Goal: Task Accomplishment & Management: Use online tool/utility

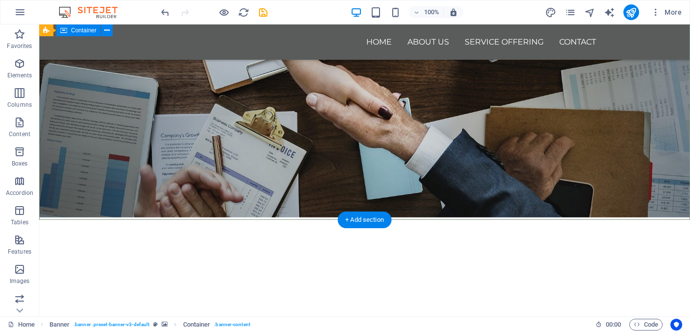
scroll to position [72, 0]
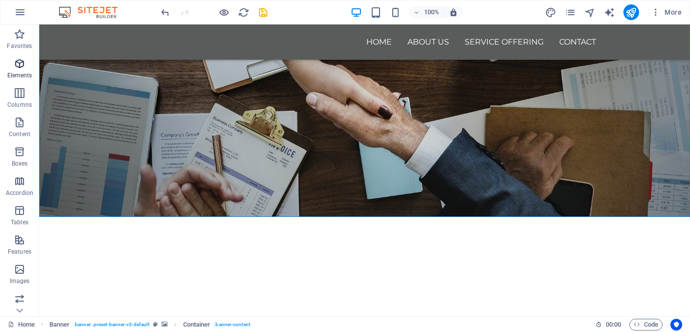
click at [17, 64] on icon "button" at bounding box center [20, 64] width 12 height 12
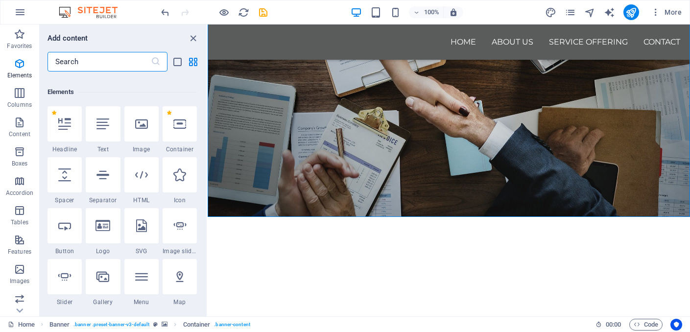
scroll to position [104, 0]
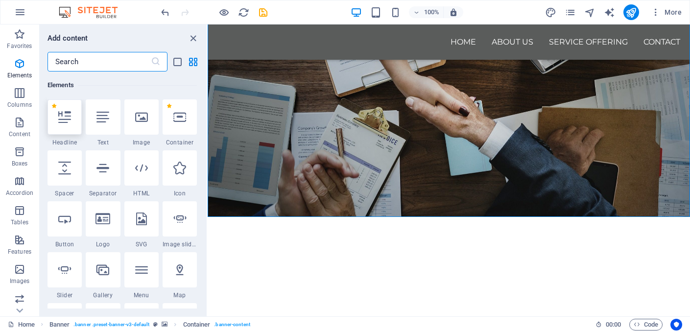
click at [63, 123] on icon at bounding box center [64, 117] width 13 height 13
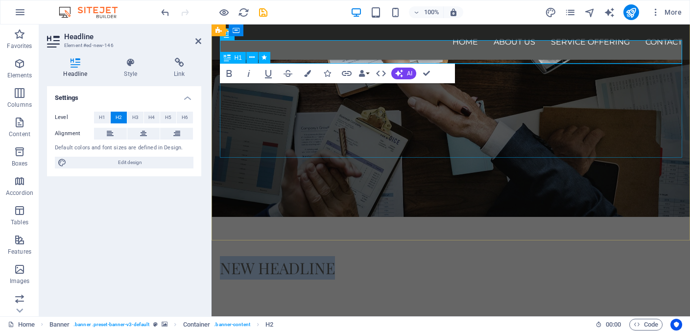
drag, startPoint x: 277, startPoint y: 51, endPoint x: 291, endPoint y: 137, distance: 87.2
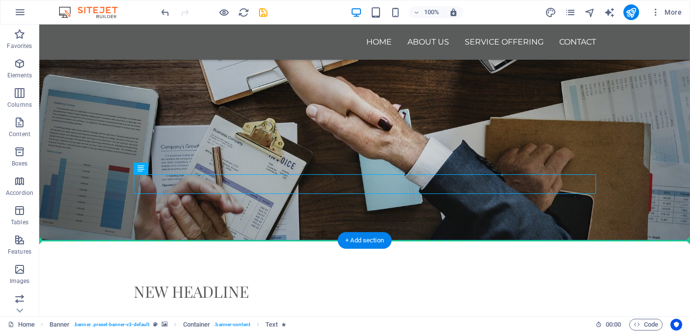
drag, startPoint x: 392, startPoint y: 185, endPoint x: 388, endPoint y: 229, distance: 43.7
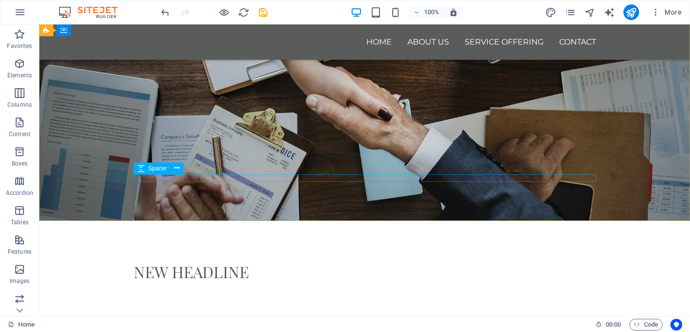
click at [186, 174] on div "Spacer" at bounding box center [162, 168] width 56 height 12
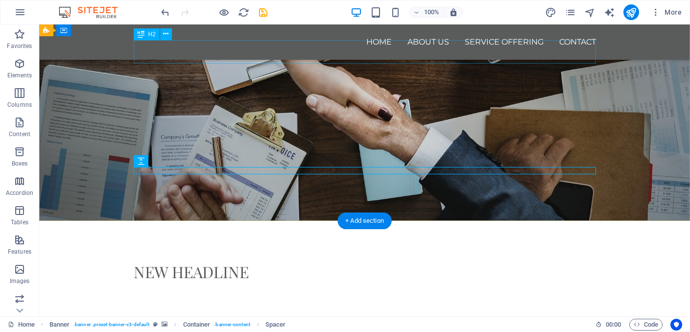
click at [220, 260] on div "New headline" at bounding box center [365, 271] width 462 height 23
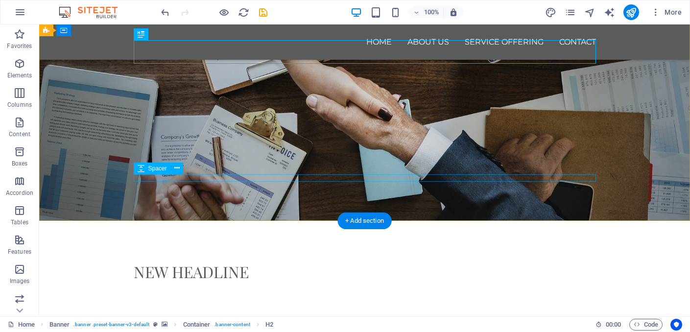
drag, startPoint x: 220, startPoint y: 62, endPoint x: 216, endPoint y: 179, distance: 117.1
click at [216, 221] on div "New headline Clarity in Numbers. Confidence in Decisions." at bounding box center [365, 331] width 478 height 220
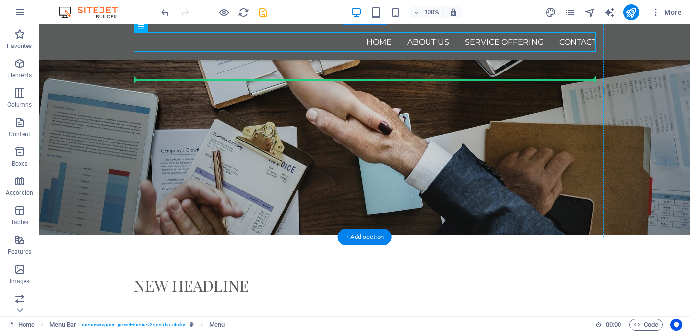
scroll to position [55, 0]
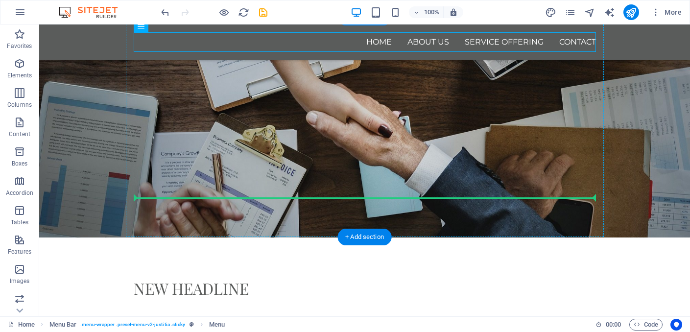
drag, startPoint x: 190, startPoint y: 43, endPoint x: 192, endPoint y: 194, distance: 151.7
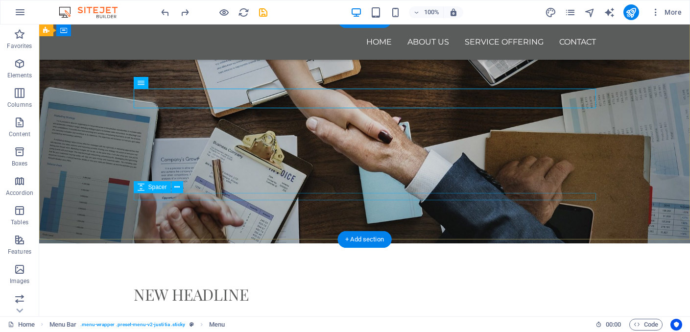
scroll to position [47, 0]
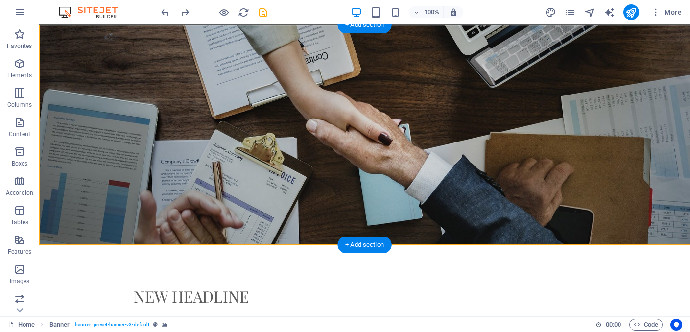
drag, startPoint x: 277, startPoint y: 73, endPoint x: 257, endPoint y: 218, distance: 146.2
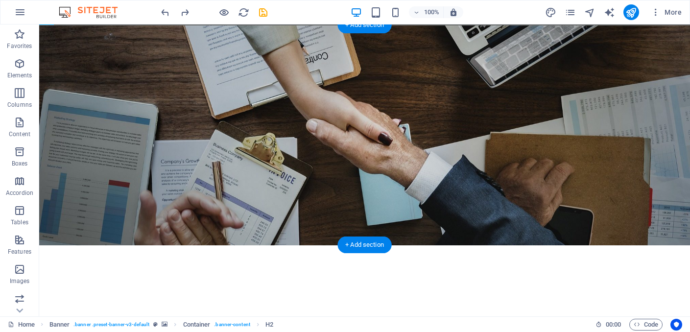
drag, startPoint x: 199, startPoint y: 65, endPoint x: 183, endPoint y: 199, distance: 135.0
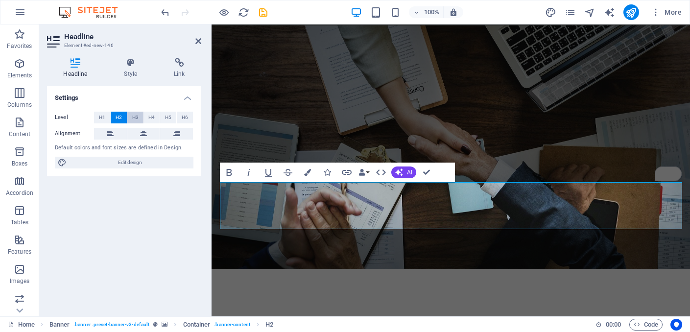
click at [136, 116] on span "H3" at bounding box center [135, 118] width 6 height 12
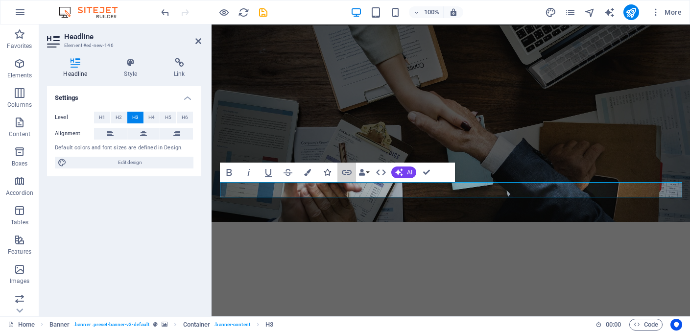
drag, startPoint x: 348, startPoint y: 173, endPoint x: 318, endPoint y: 173, distance: 29.9
click at [348, 173] on icon "button" at bounding box center [347, 172] width 12 height 12
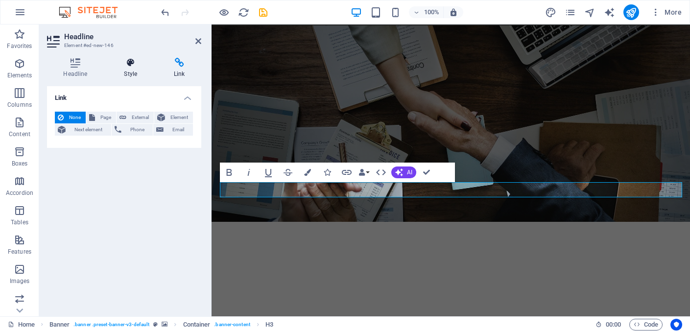
click at [133, 68] on h4 "Style" at bounding box center [133, 68] width 50 height 21
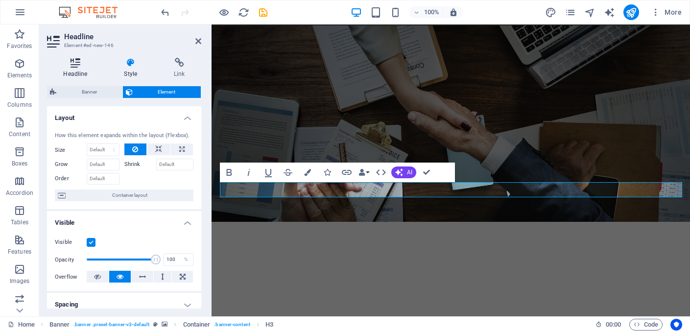
click at [81, 68] on h4 "Headline" at bounding box center [77, 68] width 61 height 21
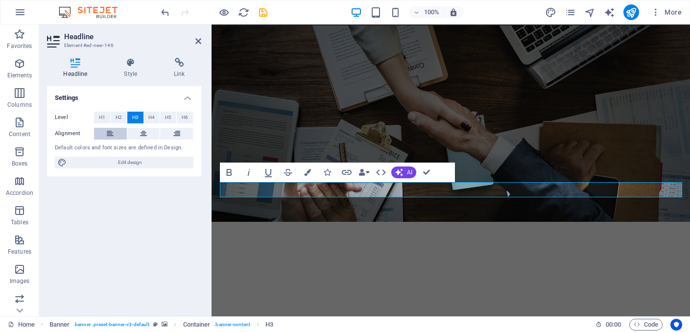
click at [115, 138] on button at bounding box center [110, 134] width 33 height 12
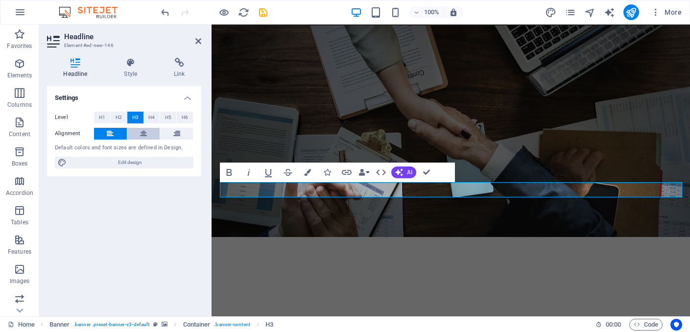
click at [140, 133] on icon at bounding box center [143, 134] width 7 height 12
click at [134, 66] on icon at bounding box center [131, 63] width 46 height 10
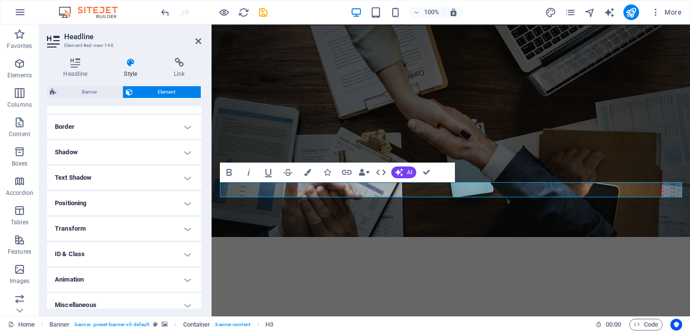
scroll to position [211, 0]
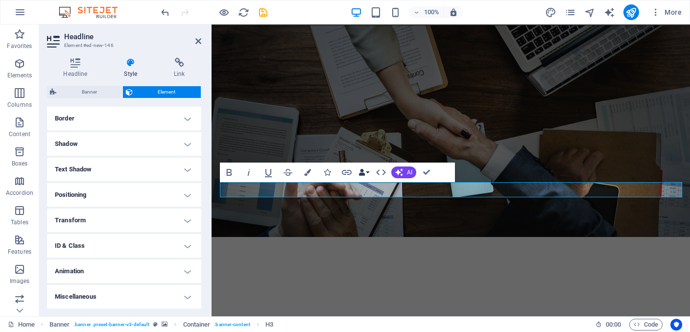
click at [368, 172] on button "Data Bindings" at bounding box center [364, 172] width 14 height 20
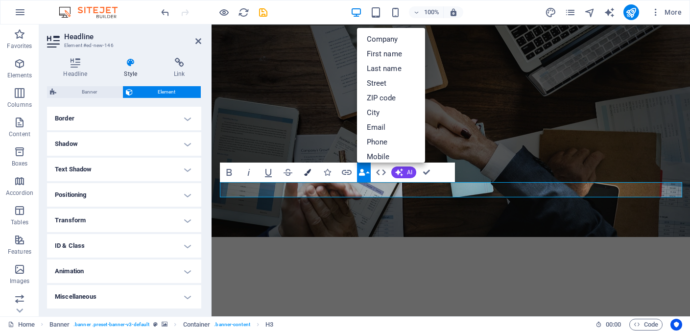
click at [310, 174] on icon "button" at bounding box center [307, 172] width 7 height 7
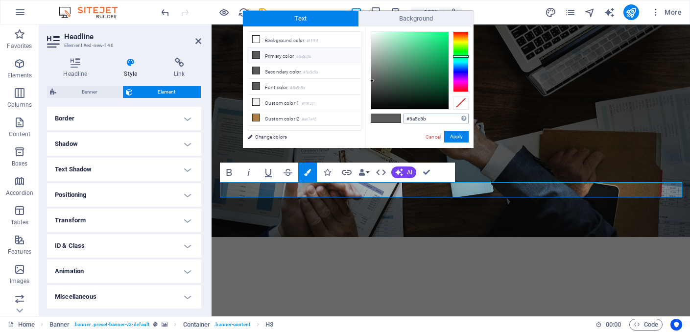
drag, startPoint x: 429, startPoint y: 116, endPoint x: 414, endPoint y: 118, distance: 15.9
click at [414, 118] on input "#5a5c5b" at bounding box center [435, 119] width 65 height 10
click at [290, 105] on li "Custom color 1 #f0f2f1" at bounding box center [304, 102] width 113 height 16
type input "#f0f2f1"
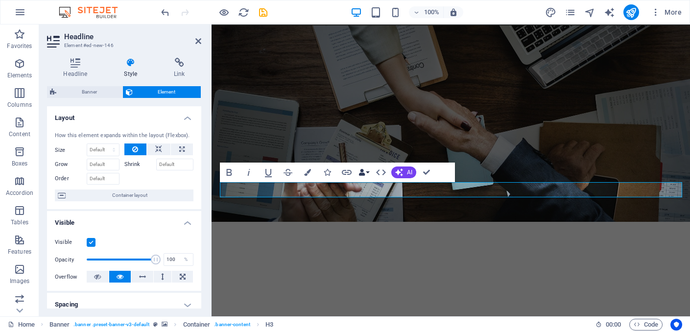
click at [364, 171] on icon "button" at bounding box center [361, 172] width 7 height 7
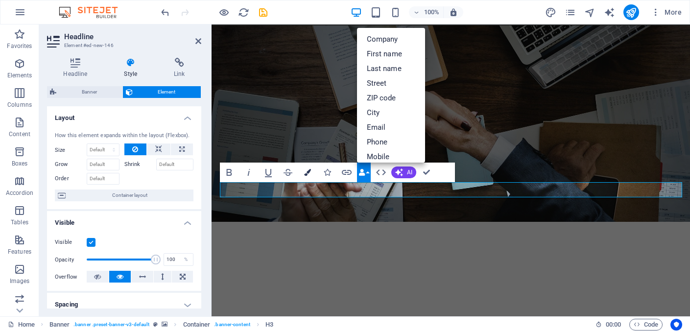
click at [307, 166] on button "Colors" at bounding box center [307, 172] width 19 height 20
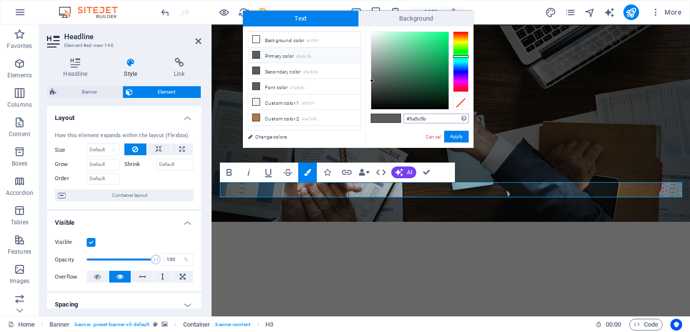
click at [428, 117] on input "#5a5c5b" at bounding box center [435, 119] width 65 height 10
click at [459, 101] on div at bounding box center [461, 103] width 16 height 14
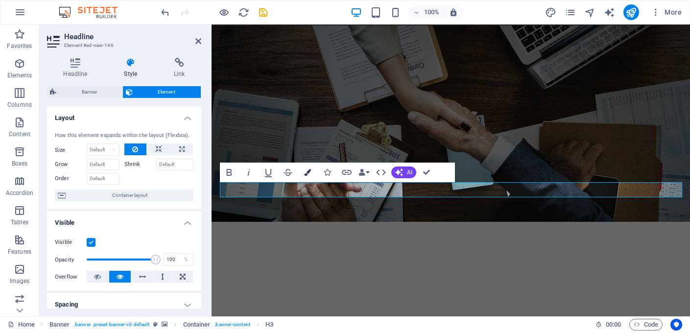
click at [308, 169] on icon "button" at bounding box center [307, 172] width 7 height 7
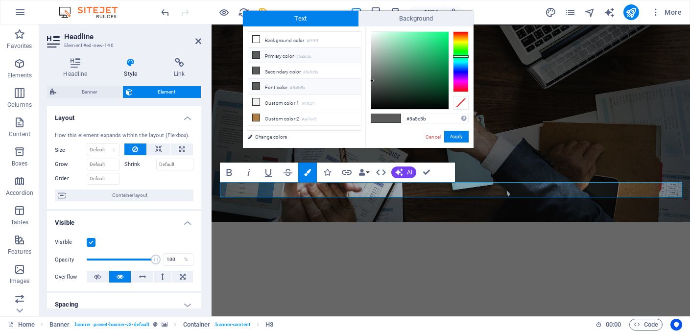
click at [299, 86] on small "#5a5c5b" at bounding box center [297, 88] width 15 height 7
type input "#f9fefb"
click at [372, 32] on div at bounding box center [409, 70] width 77 height 77
click at [457, 136] on button "Apply" at bounding box center [456, 137] width 24 height 12
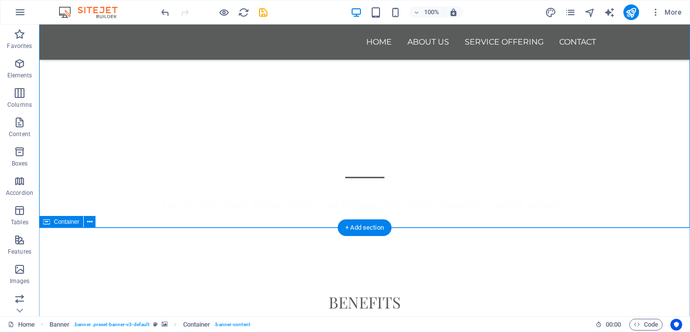
scroll to position [400, 0]
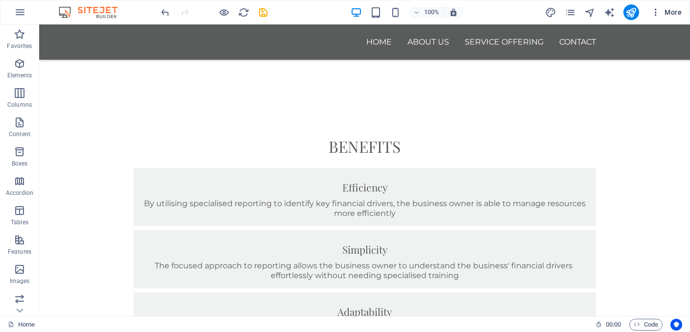
click at [669, 13] on span "More" at bounding box center [665, 12] width 31 height 10
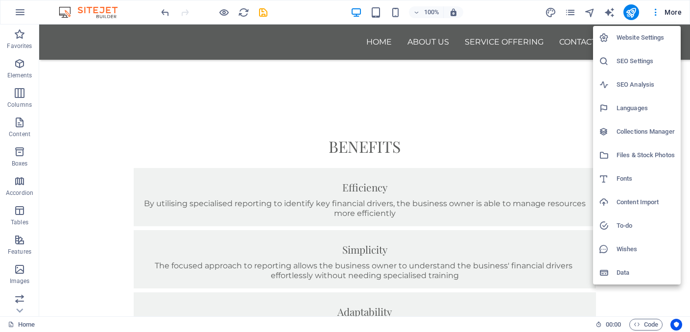
click at [643, 57] on h6 "SEO Settings" at bounding box center [645, 61] width 58 height 12
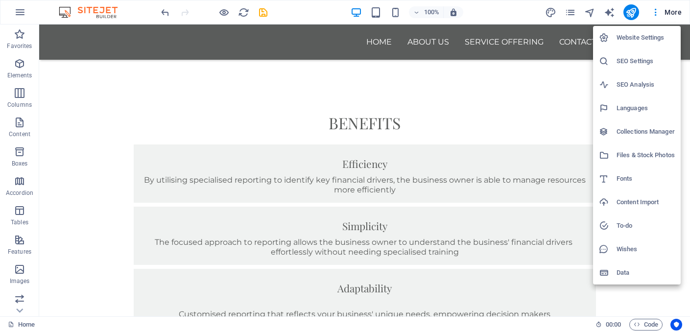
scroll to position [368, 0]
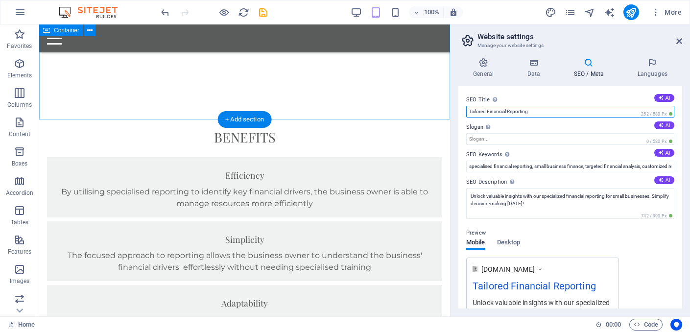
drag, startPoint x: 593, startPoint y: 137, endPoint x: 431, endPoint y: 119, distance: 163.5
drag, startPoint x: 560, startPoint y: 110, endPoint x: 479, endPoint y: 114, distance: 80.9
click at [479, 114] on input "Tailored Financial Reporting" at bounding box center [570, 112] width 208 height 12
click at [532, 113] on input "Tailored Financial Reporting" at bounding box center [570, 112] width 208 height 12
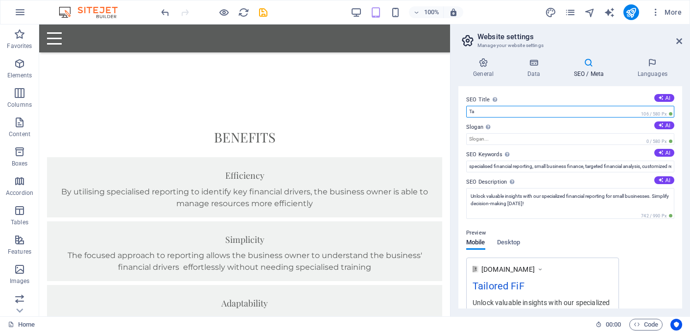
type input "T"
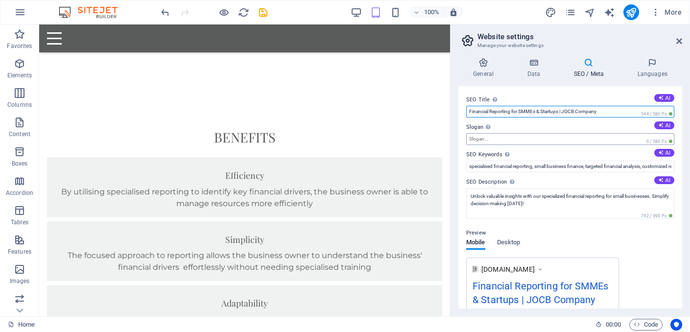
type input "Financial Reporting for SMMEs & Startups | JOCB Company"
click at [504, 135] on input "Slogan The slogan of your website. AI" at bounding box center [570, 139] width 208 height 12
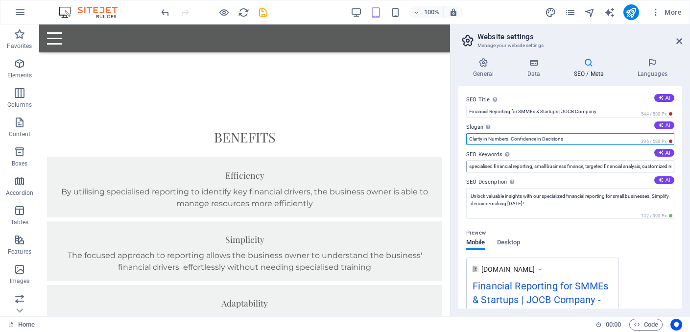
type input "Clarity in Numbers. Confidence in Decisions"
click at [583, 167] on input "specialised financial reporting, small business finance, targeted financial ana…" at bounding box center [570, 167] width 208 height 12
drag, startPoint x: 467, startPoint y: 167, endPoint x: 680, endPoint y: 168, distance: 212.4
click at [682, 169] on div "General Data SEO / Meta Languages Website name [DOMAIN_NAME] Logo Drag files he…" at bounding box center [569, 183] width 239 height 266
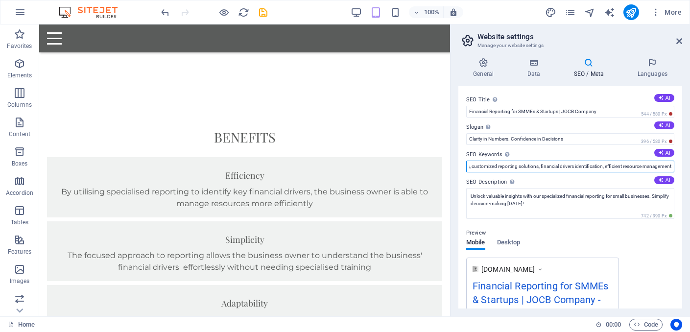
click at [597, 166] on input "specialised financial reporting, small business finance, targeted financial ana…" at bounding box center [570, 167] width 208 height 12
click at [610, 165] on input "financial reporting for SMMEs, startup financial services South AFrica, business" at bounding box center [570, 167] width 208 height 12
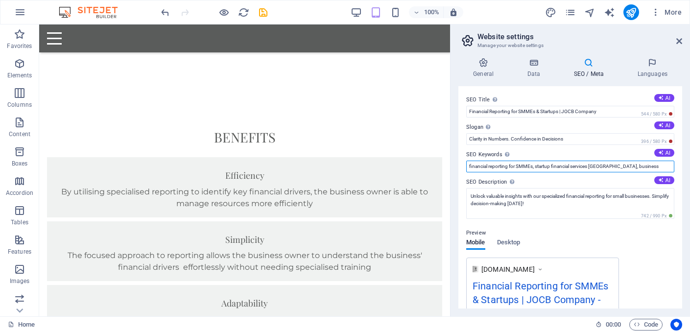
click at [653, 168] on input "financial reporting for SMMEs, startup financial services [GEOGRAPHIC_DATA], bu…" at bounding box center [570, 167] width 208 height 12
click at [634, 166] on input "financial reporting for SMMEs, startup financial services [GEOGRAPHIC_DATA], bu…" at bounding box center [570, 167] width 208 height 12
type input "financial reporting for SMMEs, startup financial services [GEOGRAPHIC_DATA], bu…"
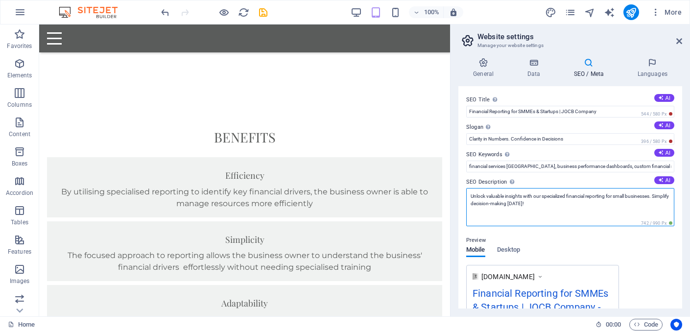
scroll to position [0, 0]
drag, startPoint x: 548, startPoint y: 208, endPoint x: 478, endPoint y: 198, distance: 71.2
click at [478, 198] on textarea "Unlock valuable insights with our specialized financial reporting for small bus…" at bounding box center [570, 207] width 208 height 38
drag, startPoint x: 470, startPoint y: 197, endPoint x: 568, endPoint y: 210, distance: 98.3
click at [568, 210] on textarea "Unlock valuable insights with our specialized financial reporting for small bus…" at bounding box center [570, 207] width 208 height 38
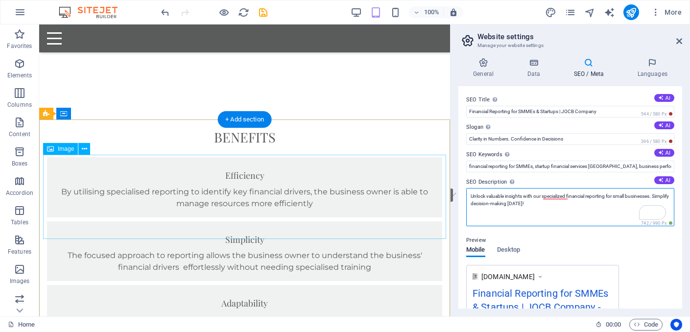
drag, startPoint x: 599, startPoint y: 232, endPoint x: 446, endPoint y: 191, distance: 158.0
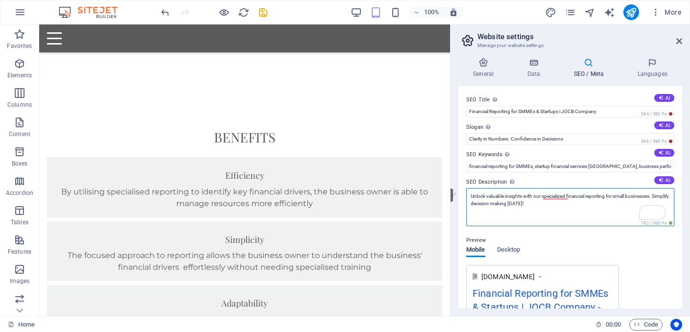
click at [535, 207] on textarea "Unlock valuable insights with our specialized financial reporting for small bus…" at bounding box center [570, 207] width 208 height 38
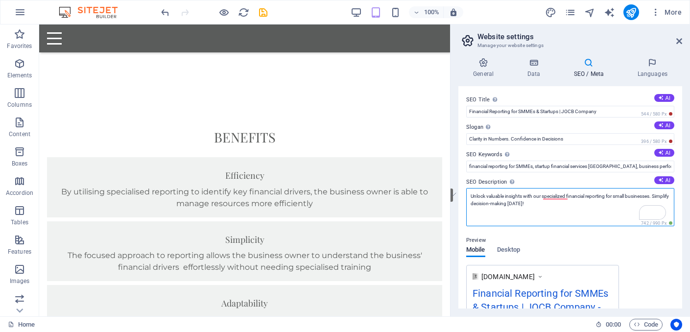
click at [535, 207] on textarea "Unlock valuable insights with our specialized financial reporting for small bus…" at bounding box center [570, 207] width 208 height 38
click at [529, 196] on textarea "Unlock valuable insights with our specialized financial reporting for small bus…" at bounding box center [570, 207] width 208 height 38
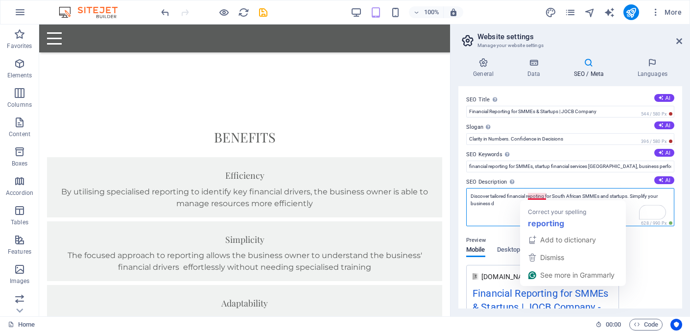
click at [541, 194] on textarea "Discover tailored financial repoting for South African SMMEs and startups. Simp…" at bounding box center [570, 207] width 208 height 38
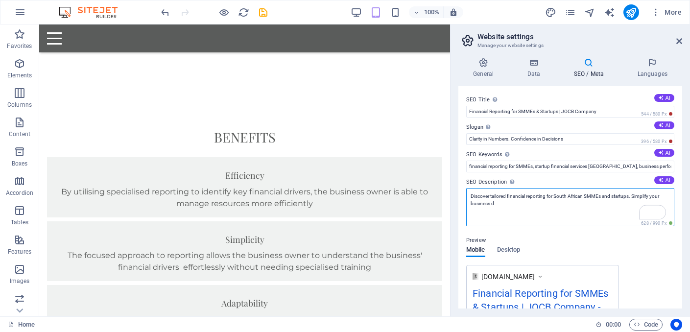
click at [505, 202] on textarea "Discover tailored financial reporting for South African SMMEs and startups. Sim…" at bounding box center [570, 207] width 208 height 38
type textarea "Discover tailored financial reporting for South African SMMEs and startups. Sim…"
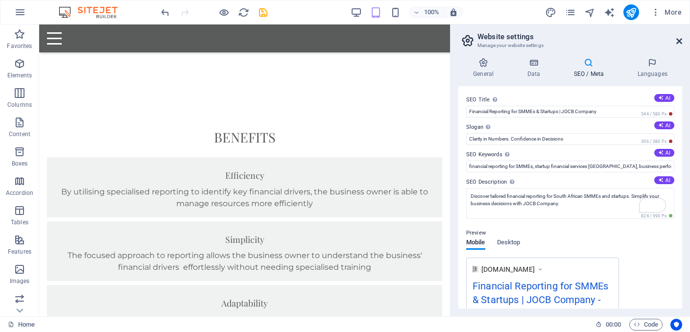
click at [681, 39] on icon at bounding box center [679, 41] width 6 height 8
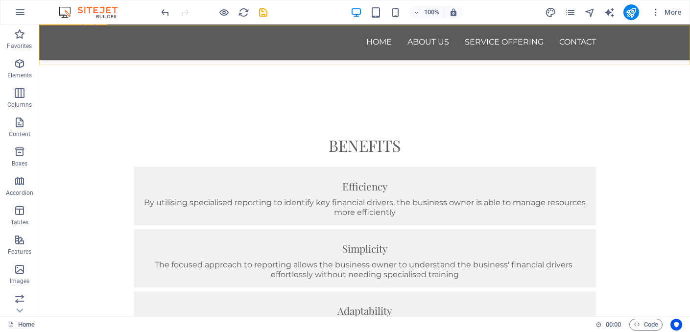
scroll to position [400, 0]
click at [264, 14] on icon "save" at bounding box center [262, 12] width 11 height 11
click at [676, 11] on span "More" at bounding box center [665, 12] width 31 height 10
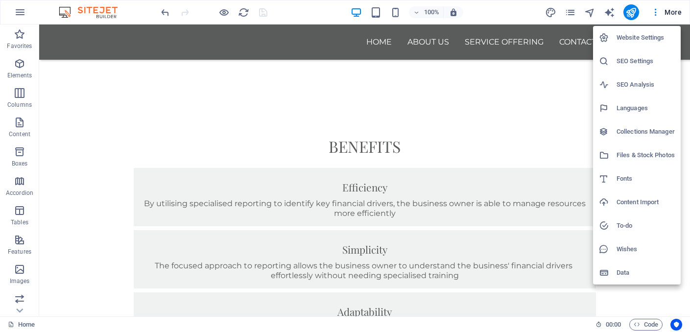
click at [654, 14] on div at bounding box center [345, 166] width 690 height 332
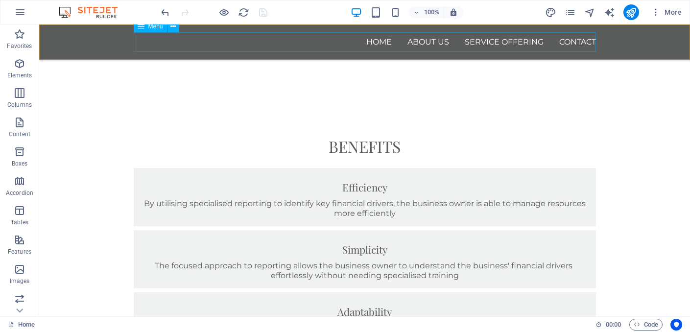
click at [423, 39] on nav "Home About us Service Offering Contact" at bounding box center [365, 42] width 462 height 20
click at [662, 11] on span "More" at bounding box center [665, 12] width 31 height 10
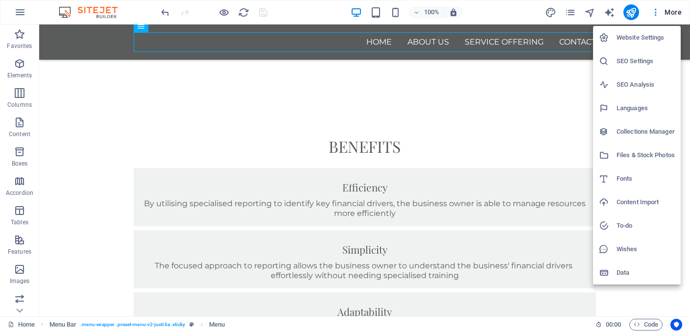
click at [564, 81] on div at bounding box center [345, 166] width 690 height 332
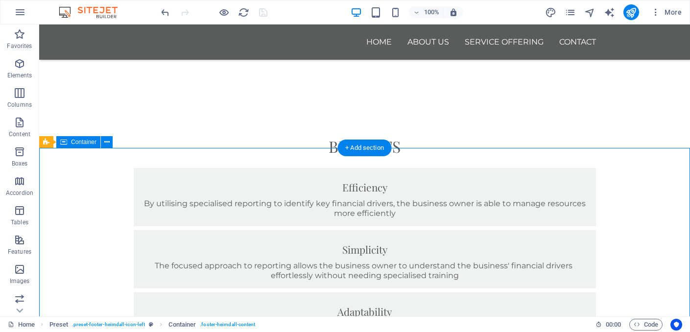
scroll to position [0, 0]
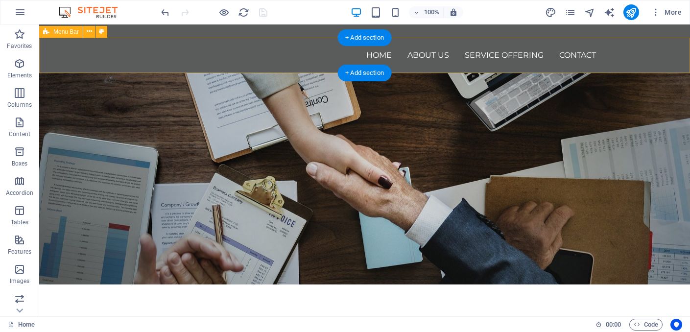
click at [204, 43] on div "Home About us Service Offering Contact" at bounding box center [364, 55] width 650 height 35
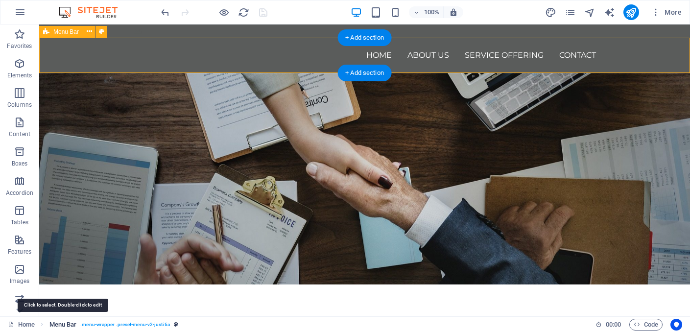
click at [71, 323] on span "Menu Bar" at bounding box center [62, 325] width 27 height 12
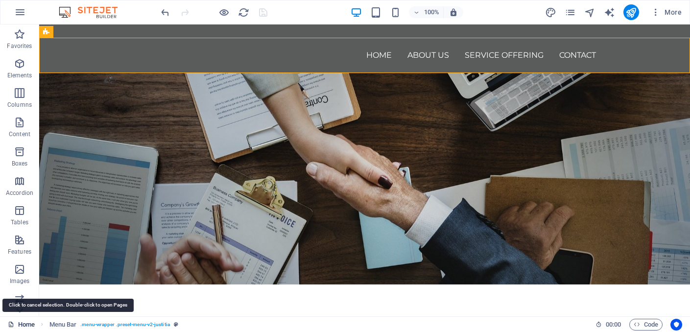
click at [27, 327] on link "Home" at bounding box center [21, 325] width 27 height 12
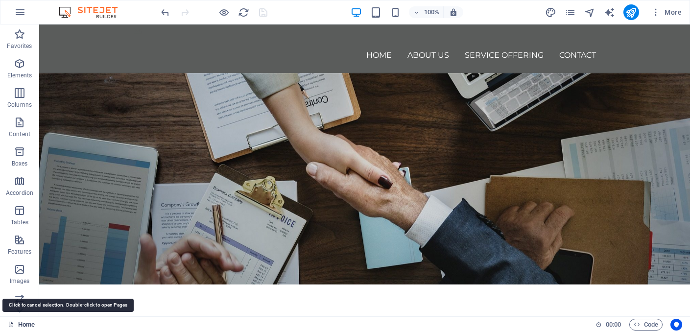
click at [21, 324] on link "Home" at bounding box center [21, 325] width 27 height 12
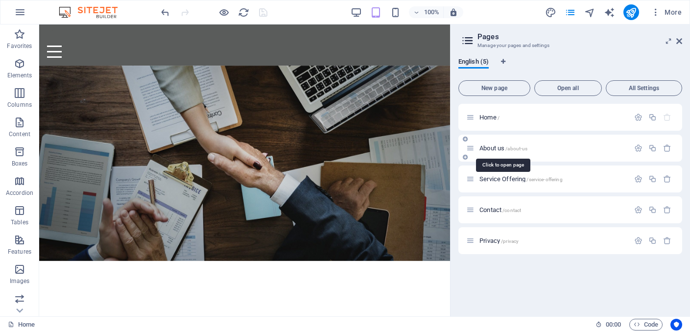
click at [500, 147] on span "About us /about-us" at bounding box center [503, 147] width 48 height 7
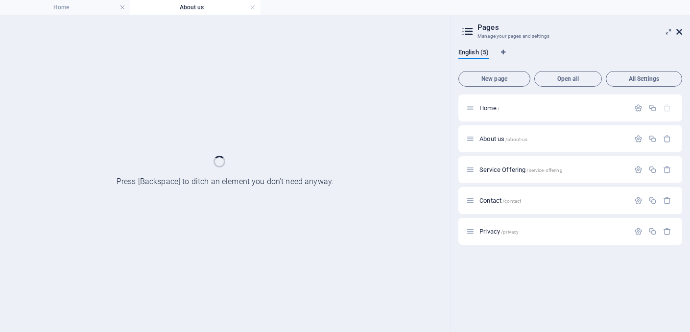
click at [680, 32] on icon at bounding box center [679, 32] width 6 height 8
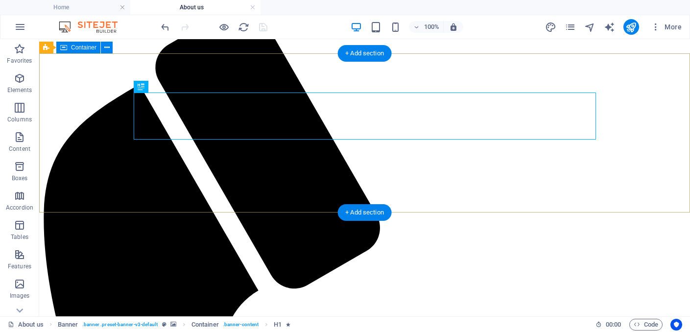
scroll to position [37, 0]
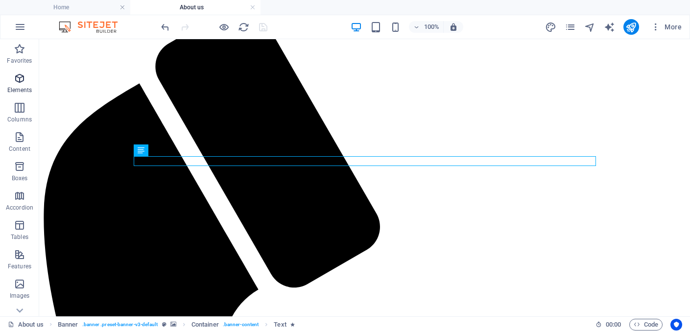
click at [23, 90] on p "Elements" at bounding box center [19, 90] width 25 height 8
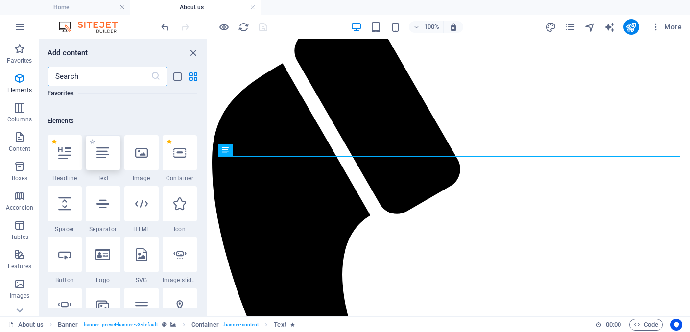
scroll to position [104, 0]
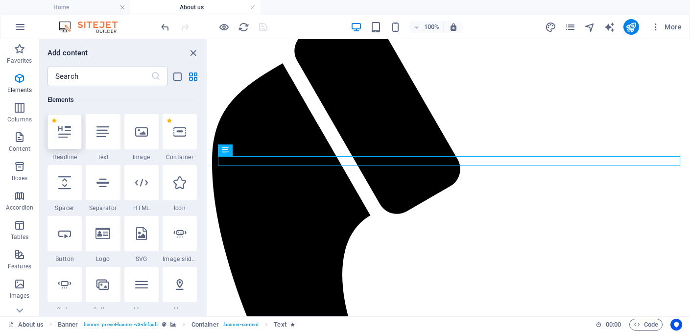
click at [71, 137] on div at bounding box center [64, 131] width 34 height 35
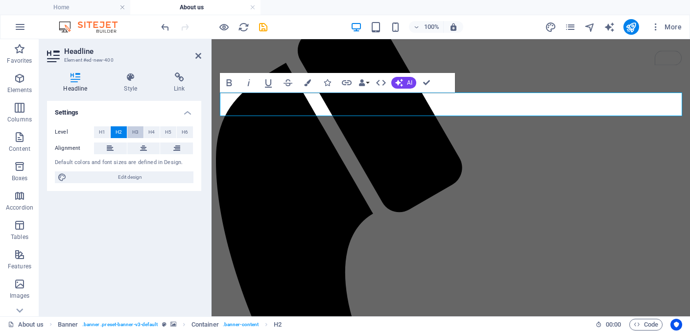
click at [133, 131] on span "H3" at bounding box center [135, 132] width 6 height 12
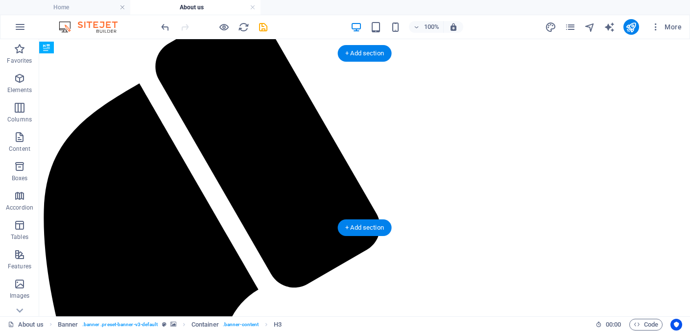
drag, startPoint x: 309, startPoint y: 94, endPoint x: 315, endPoint y: 182, distance: 88.3
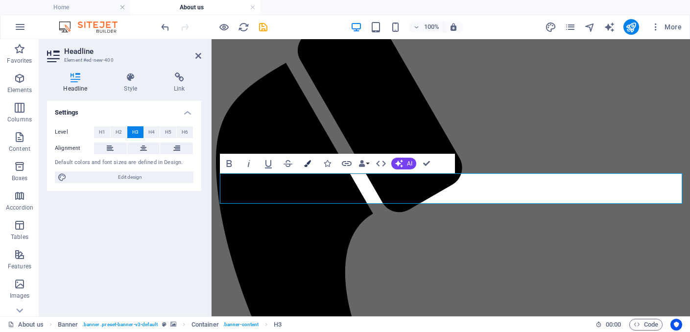
click at [312, 163] on button "Colors" at bounding box center [307, 164] width 19 height 20
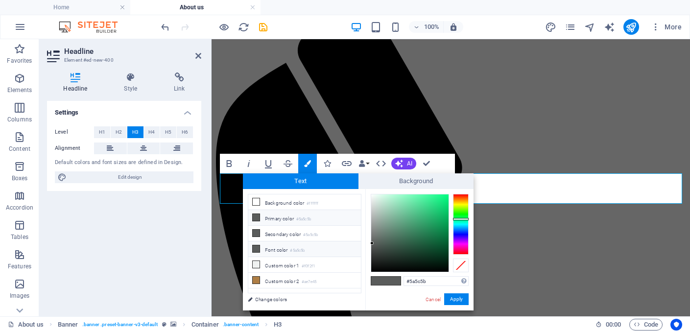
click at [277, 245] on li "Font color #5a5c5b" at bounding box center [304, 249] width 113 height 16
type input "#f9fcfa"
click at [371, 195] on div at bounding box center [409, 232] width 77 height 77
click at [463, 302] on button "Apply" at bounding box center [456, 299] width 24 height 12
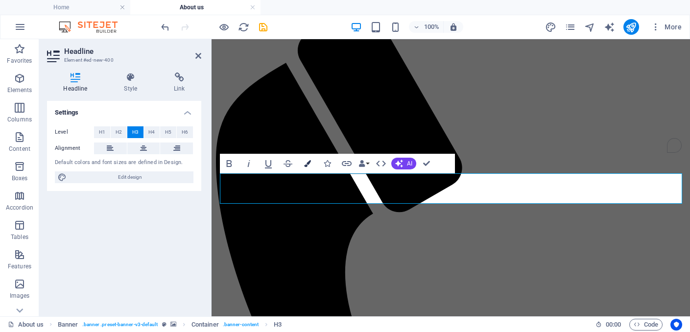
click at [307, 167] on button "Colors" at bounding box center [307, 164] width 19 height 20
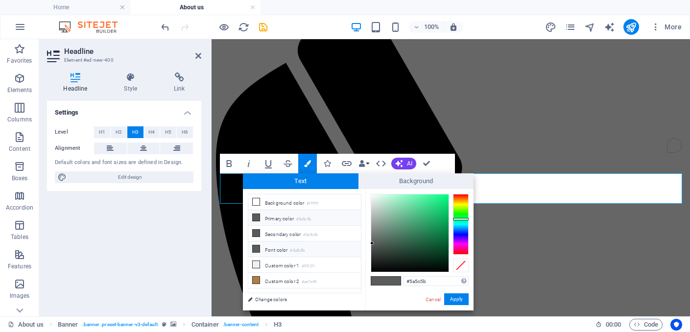
click at [283, 250] on li "Font color #5a5c5b" at bounding box center [304, 249] width 113 height 16
type input "#f5fcf9"
click at [372, 195] on div at bounding box center [409, 232] width 77 height 77
click at [451, 298] on button "Apply" at bounding box center [456, 299] width 24 height 12
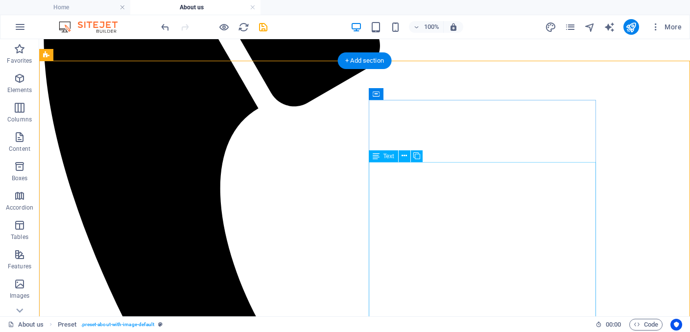
scroll to position [220, 0]
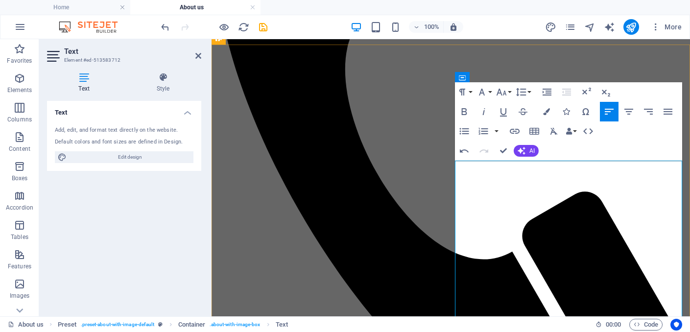
scroll to position [235, 0]
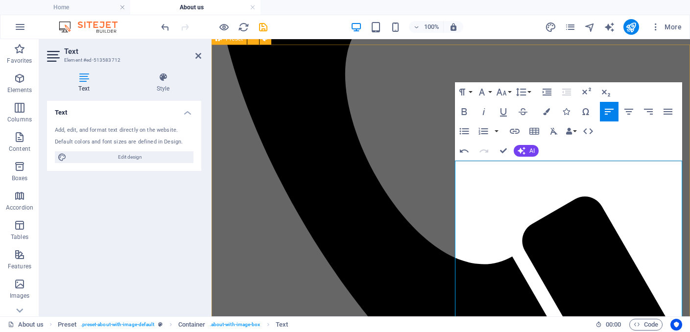
drag, startPoint x: 599, startPoint y: 194, endPoint x: 453, endPoint y: 194, distance: 145.4
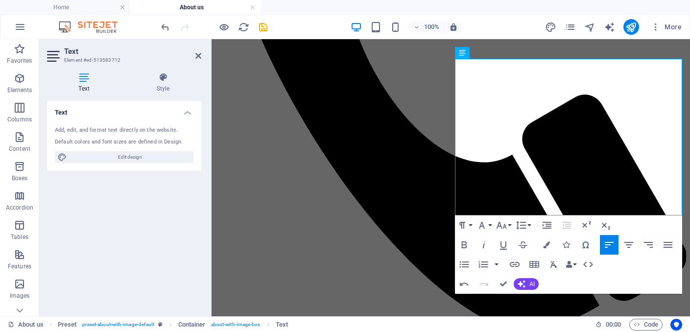
scroll to position [333, 0]
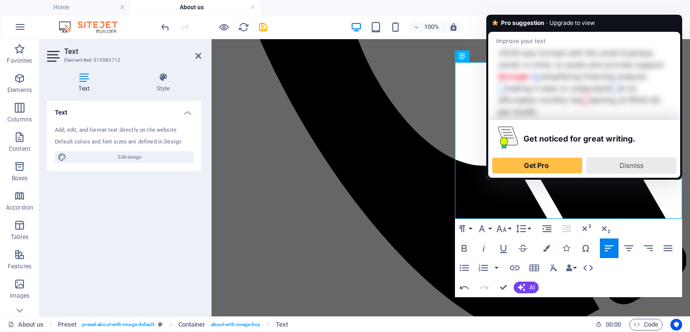
click at [603, 161] on div "Dismiss" at bounding box center [630, 166] width 81 height 16
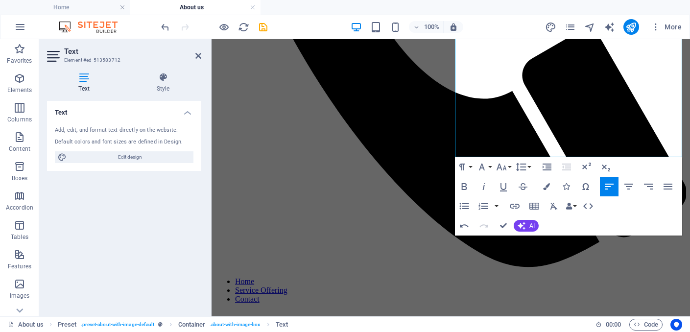
scroll to position [395, 0]
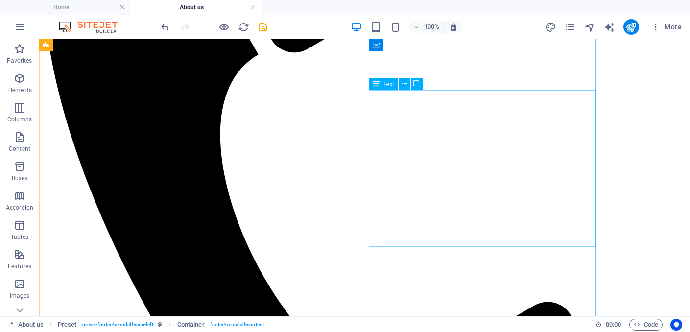
scroll to position [227, 0]
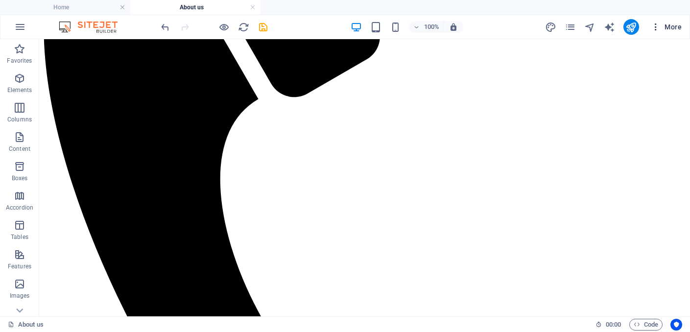
click at [664, 23] on span "More" at bounding box center [665, 27] width 31 height 10
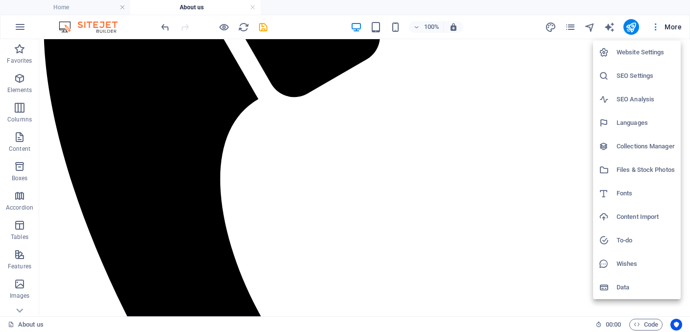
click at [646, 69] on li "SEO Settings" at bounding box center [637, 75] width 88 height 23
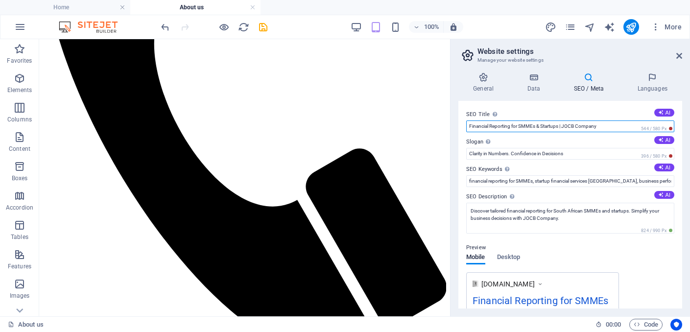
drag, startPoint x: 602, startPoint y: 126, endPoint x: 591, endPoint y: 126, distance: 11.3
click at [591, 126] on input "Financial Reporting for SMMEs & Startups | JOCB Company" at bounding box center [570, 126] width 208 height 12
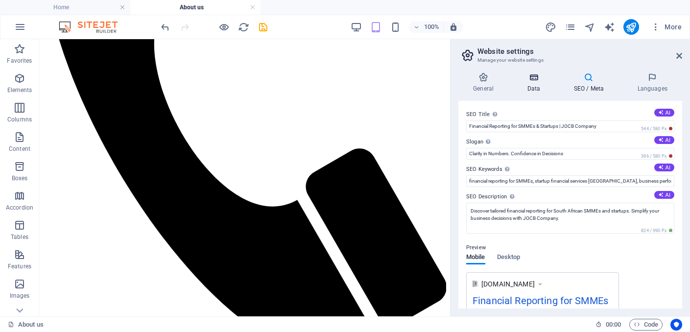
click at [535, 83] on h4 "Data" at bounding box center [535, 82] width 46 height 21
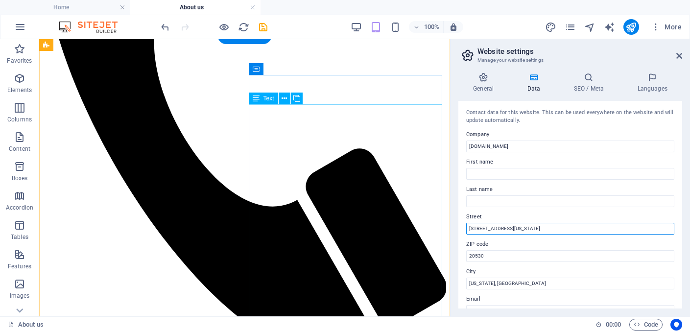
drag, startPoint x: 568, startPoint y: 267, endPoint x: 419, endPoint y: 234, distance: 152.5
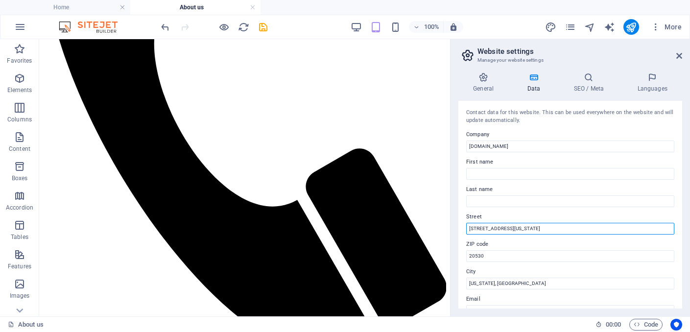
drag, startPoint x: 531, startPoint y: 226, endPoint x: 470, endPoint y: 226, distance: 60.7
click at [470, 226] on input "[STREET_ADDRESS][US_STATE]" at bounding box center [570, 229] width 208 height 12
type input "9"
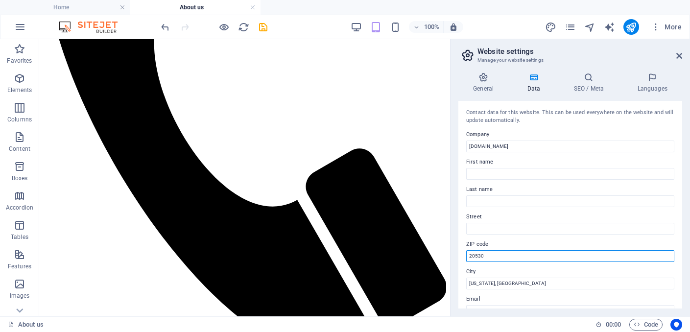
click at [482, 257] on input "20530" at bounding box center [570, 256] width 208 height 12
type input "2"
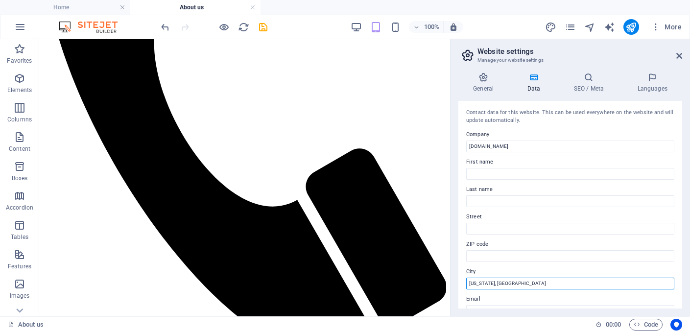
click at [503, 279] on input "[US_STATE], [GEOGRAPHIC_DATA]" at bounding box center [570, 284] width 208 height 12
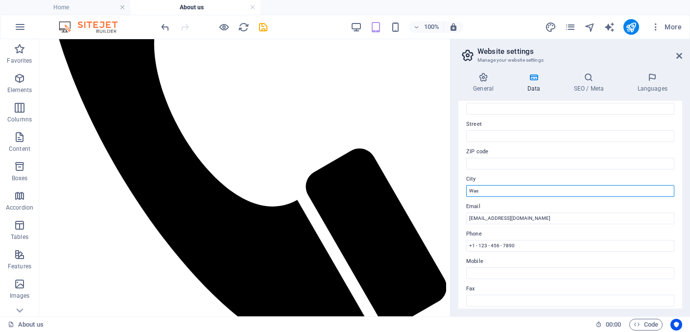
scroll to position [93, 0]
type input "Was"
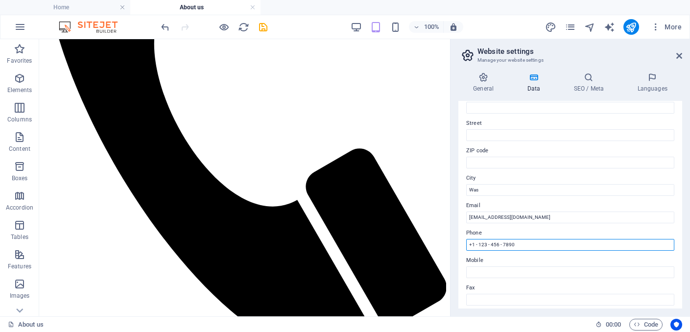
click at [525, 245] on input "+1 - 123 - 456 - 7890" at bounding box center [570, 245] width 208 height 12
type input "+"
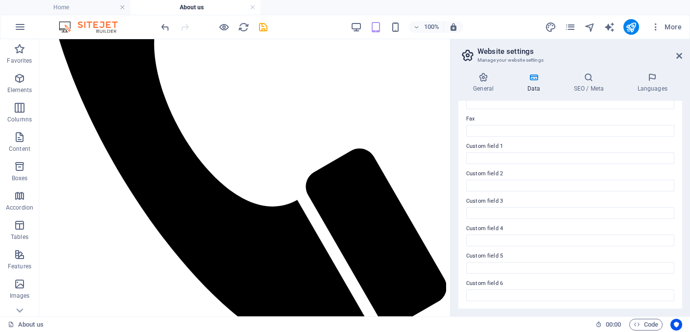
scroll to position [0, 0]
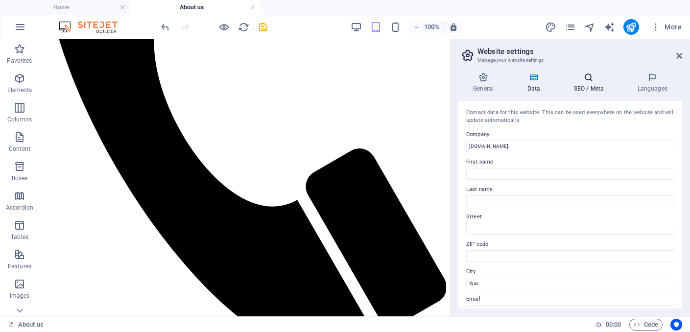
click at [583, 77] on icon at bounding box center [588, 77] width 60 height 10
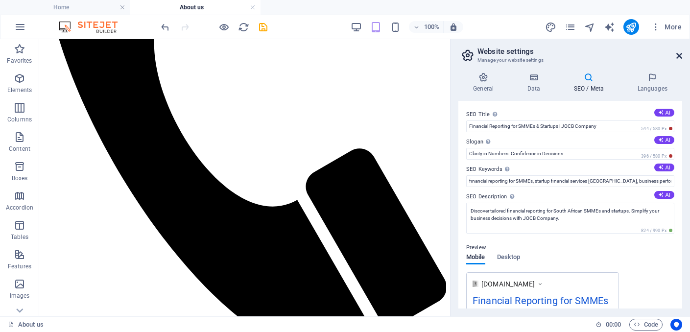
click at [676, 55] on icon at bounding box center [679, 56] width 6 height 8
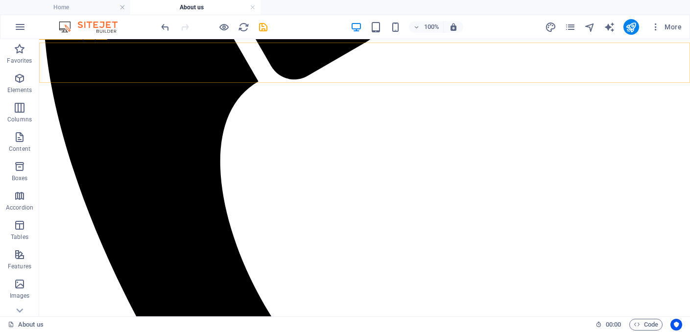
scroll to position [244, 0]
click at [672, 27] on span "More" at bounding box center [665, 27] width 31 height 10
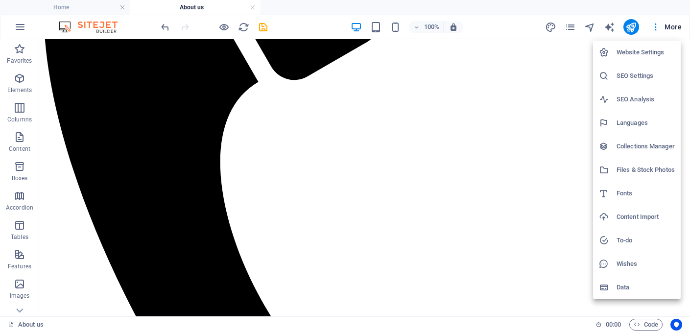
click at [556, 213] on div at bounding box center [345, 166] width 690 height 332
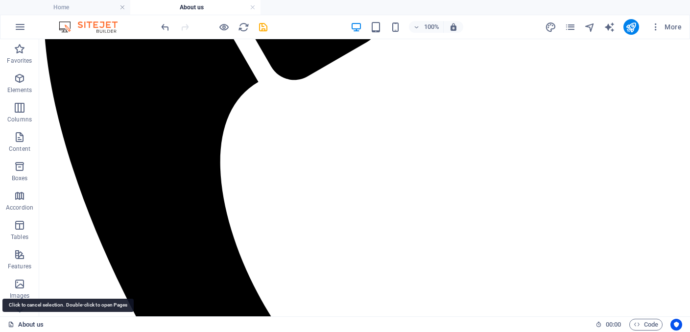
click at [14, 328] on link "About us" at bounding box center [26, 325] width 36 height 12
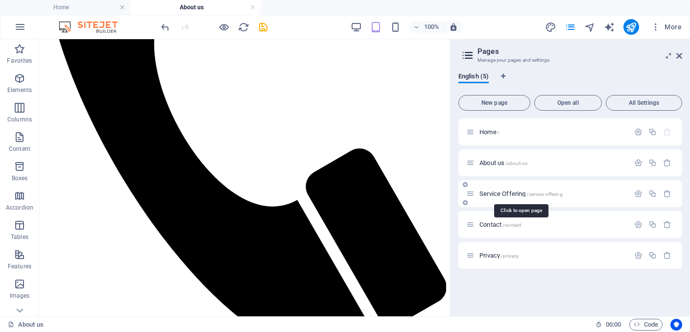
click at [487, 191] on span "Service Offering /service-offering" at bounding box center [520, 193] width 83 height 7
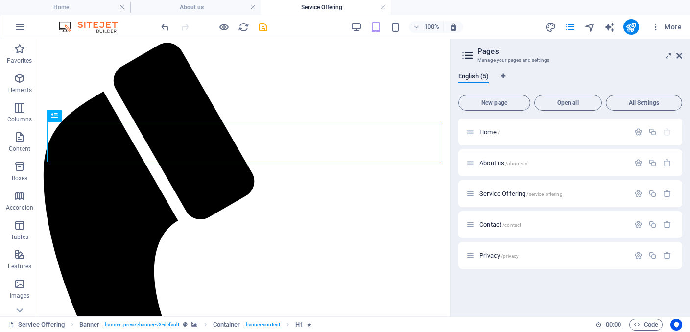
scroll to position [0, 0]
click at [677, 55] on icon at bounding box center [679, 56] width 6 height 8
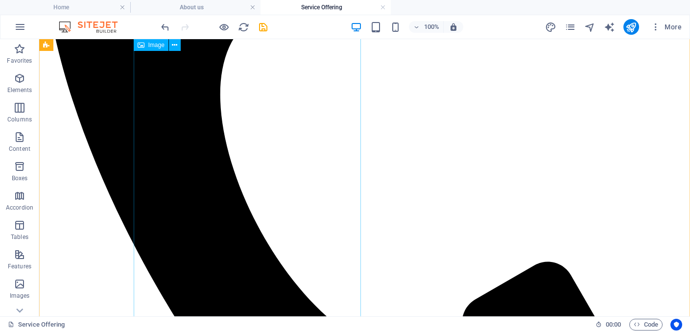
scroll to position [309, 0]
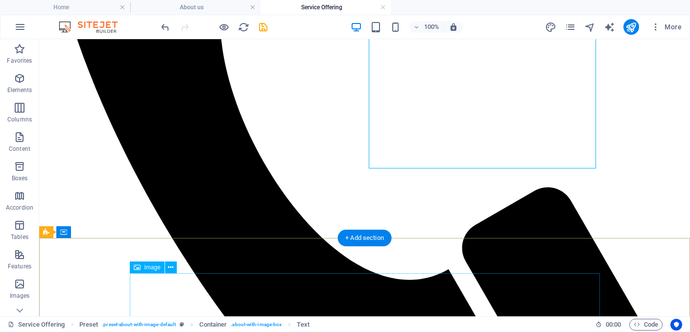
scroll to position [473, 0]
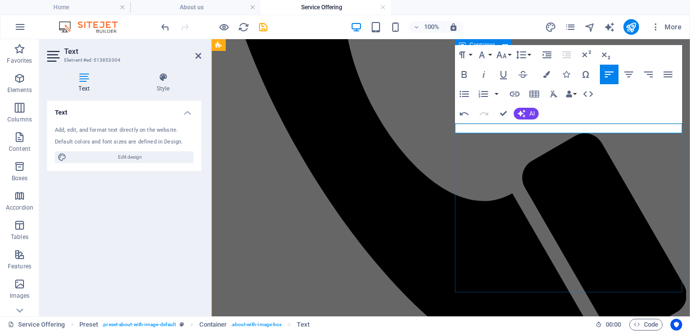
scroll to position [289, 0]
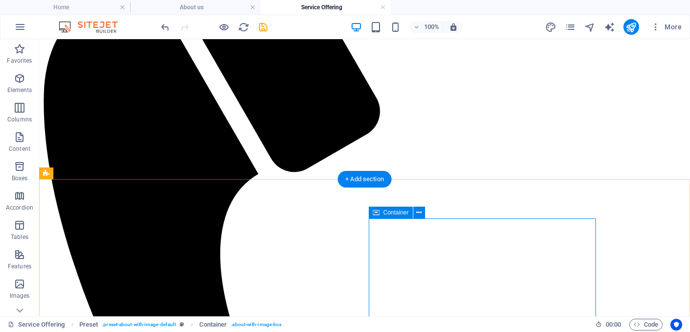
scroll to position [203, 0]
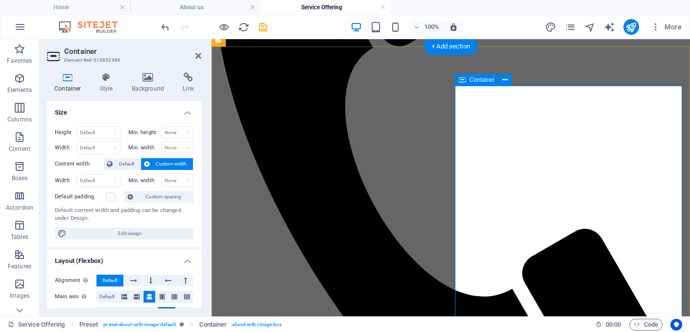
click at [171, 26] on div at bounding box center [214, 27] width 110 height 16
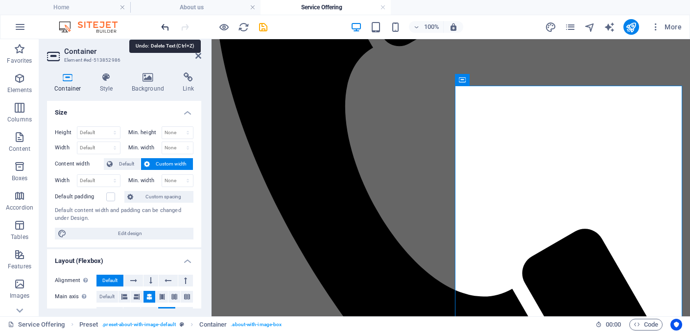
click at [168, 25] on icon "undo" at bounding box center [165, 27] width 11 height 11
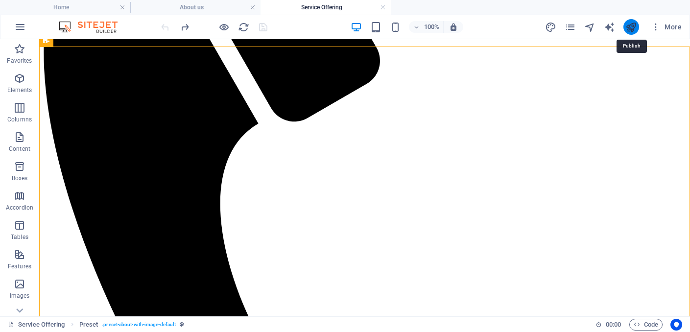
click at [631, 22] on icon "publish" at bounding box center [630, 27] width 11 height 11
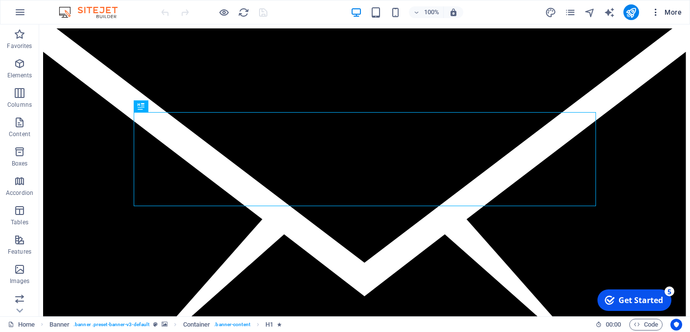
click at [675, 13] on span "More" at bounding box center [665, 12] width 31 height 10
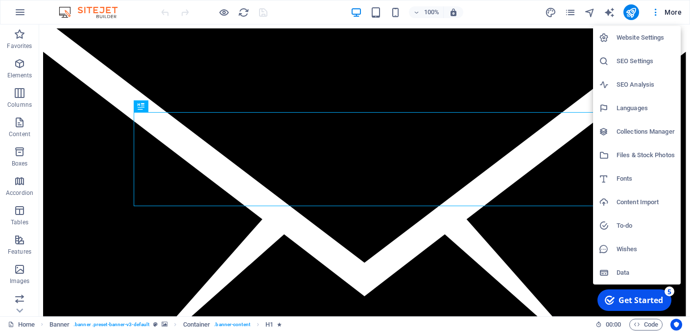
click at [640, 80] on h6 "SEO Analysis" at bounding box center [645, 85] width 58 height 12
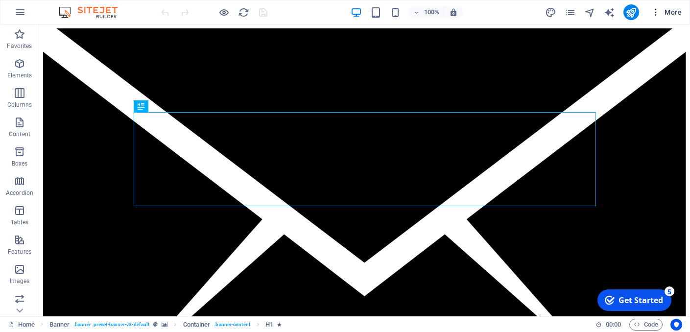
click at [666, 11] on span "More" at bounding box center [665, 12] width 31 height 10
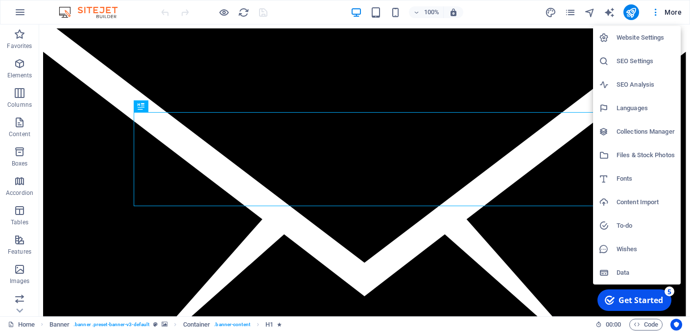
click at [638, 79] on h6 "SEO Analysis" at bounding box center [645, 85] width 58 height 12
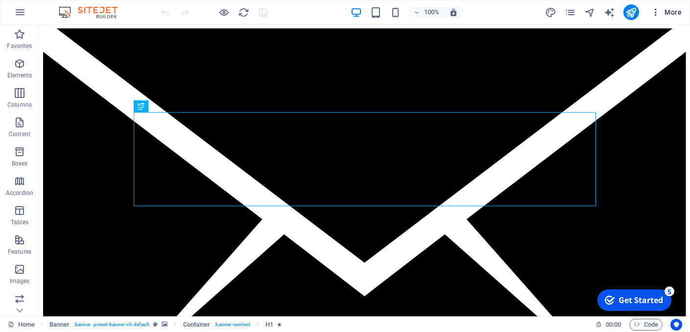
click at [673, 12] on span "More" at bounding box center [665, 12] width 31 height 10
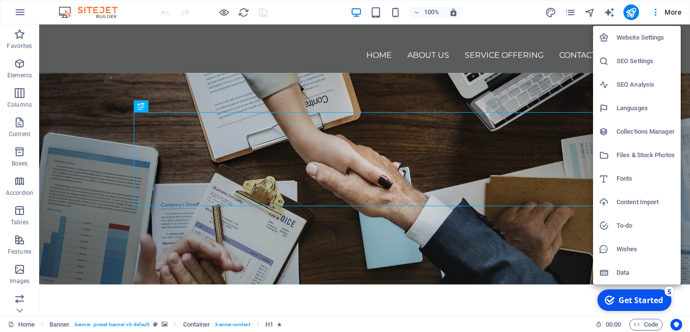
click at [624, 85] on h6 "SEO Analysis" at bounding box center [645, 85] width 58 height 12
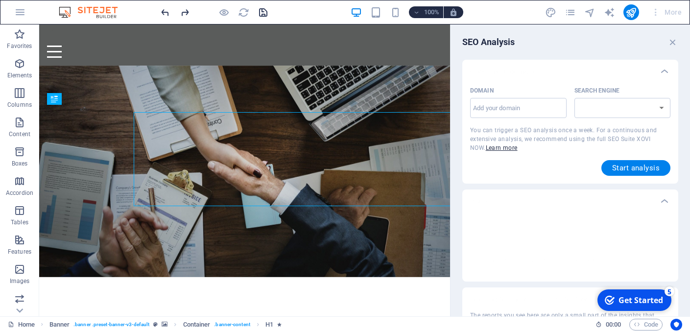
click at [677, 6] on button "More" at bounding box center [666, 12] width 39 height 16
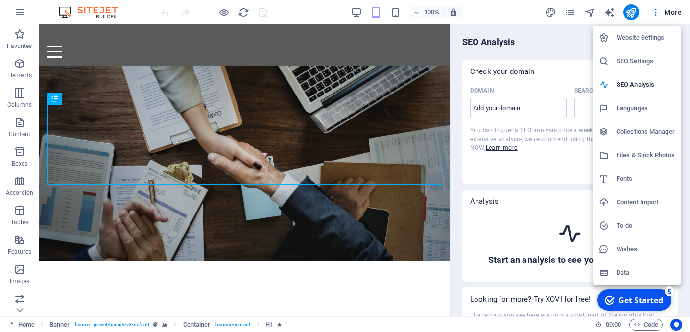
select select "google.com"
click at [565, 41] on div at bounding box center [345, 166] width 690 height 332
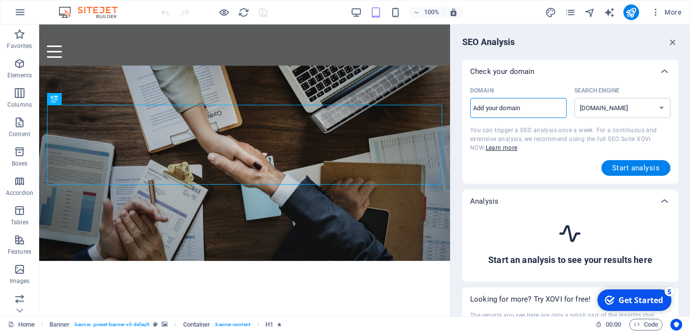
click at [521, 111] on input "Domain ​" at bounding box center [518, 108] width 96 height 16
type input "[DOMAIN_NAME]"
click at [612, 164] on span "Start analysis" at bounding box center [635, 168] width 47 height 8
